Goal: Task Accomplishment & Management: Use online tool/utility

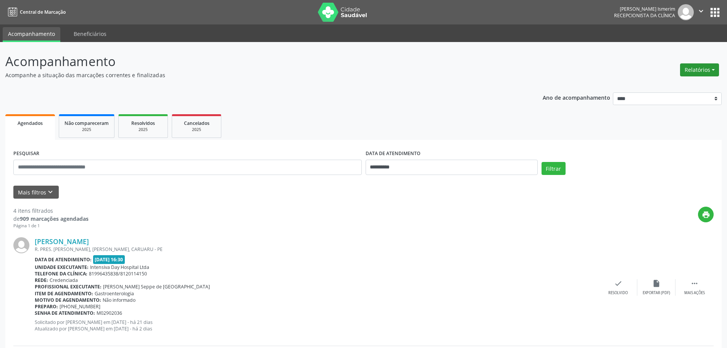
click at [713, 66] on button "Relatórios" at bounding box center [699, 69] width 39 height 13
click at [660, 82] on link "Agendamentos" at bounding box center [678, 86] width 82 height 11
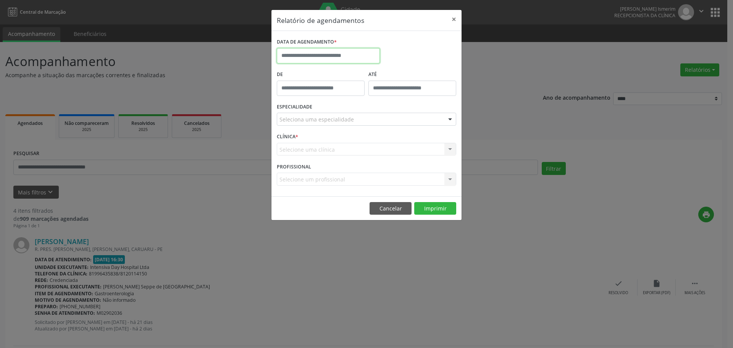
click at [344, 51] on input "text" at bounding box center [328, 55] width 103 height 15
click at [387, 141] on span "27" at bounding box center [385, 141] width 15 height 15
type input "**********"
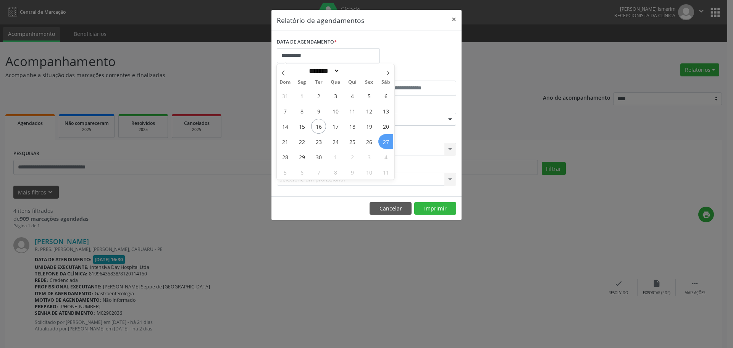
click at [387, 141] on span "27" at bounding box center [385, 141] width 15 height 15
click at [374, 124] on div "Seleciona uma especialidade" at bounding box center [366, 119] width 179 height 13
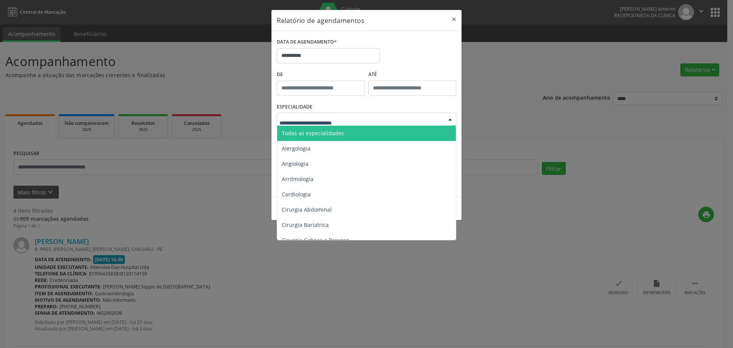
click at [366, 136] on span "Todas as especialidades" at bounding box center [367, 133] width 180 height 15
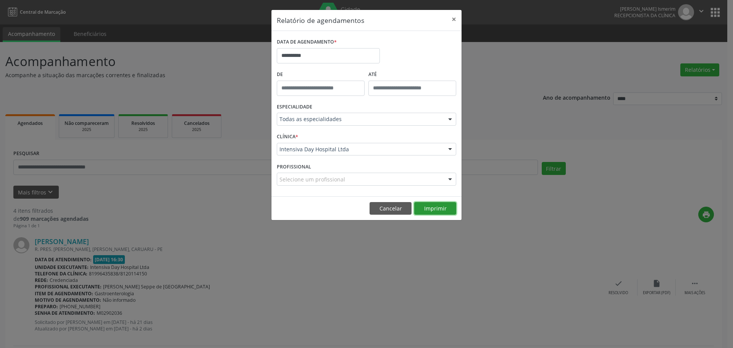
click at [431, 207] on button "Imprimir" at bounding box center [435, 208] width 42 height 13
